Goal: Task Accomplishment & Management: Manage account settings

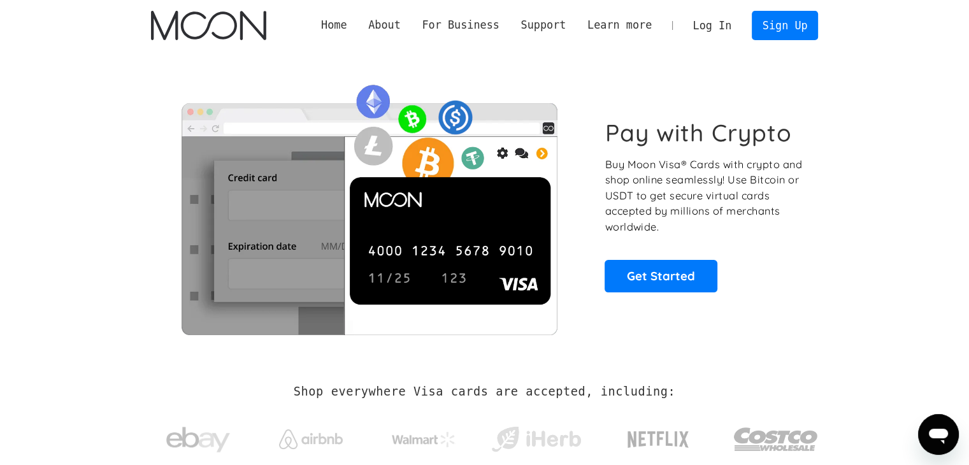
click at [493, 31] on link "Log In" at bounding box center [712, 25] width 60 height 28
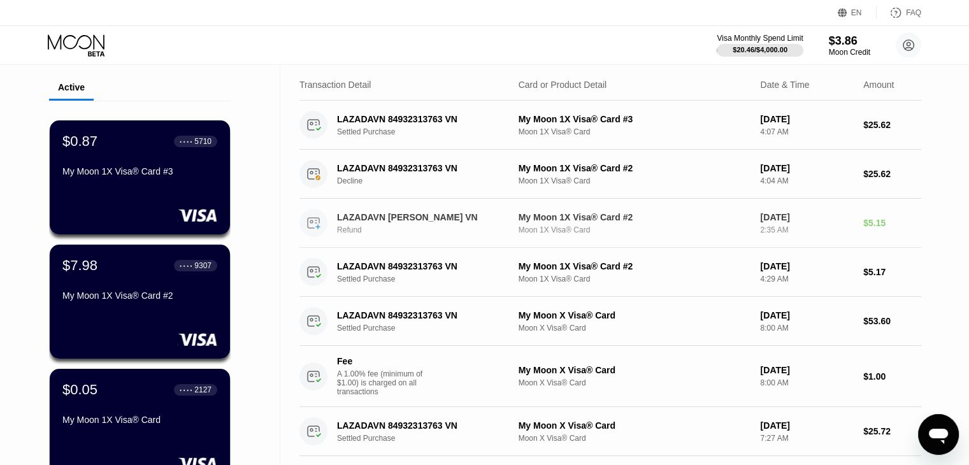
scroll to position [319, 0]
